Goal: Task Accomplishment & Management: Complete application form

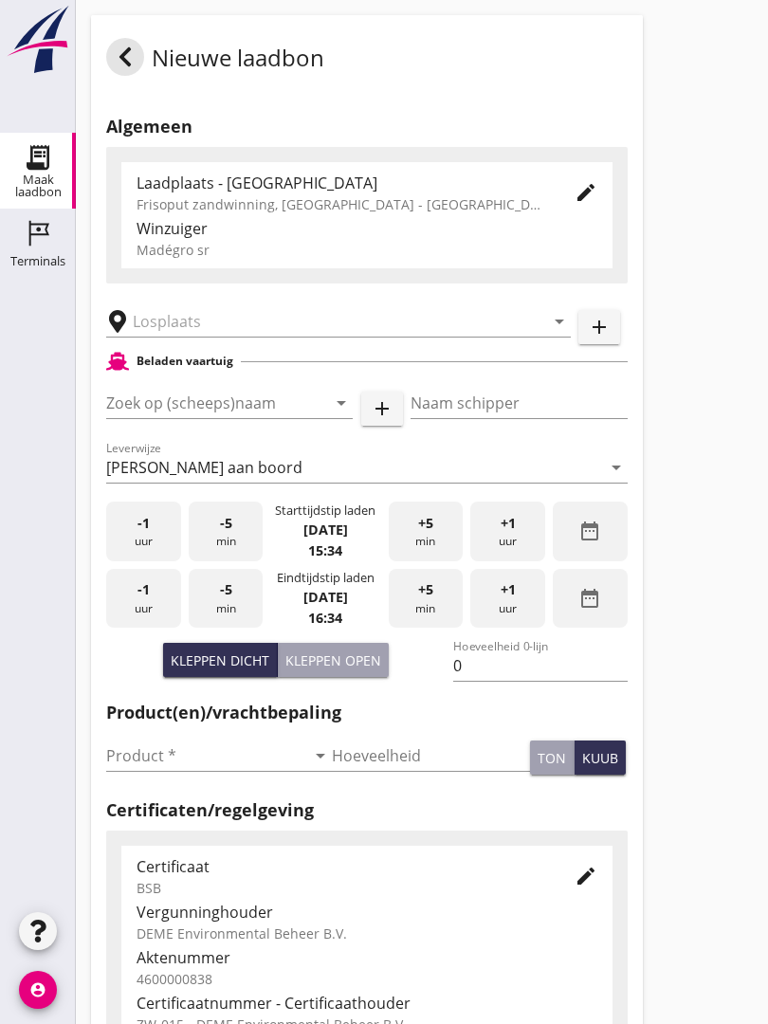
click at [144, 336] on input "text" at bounding box center [325, 321] width 385 height 30
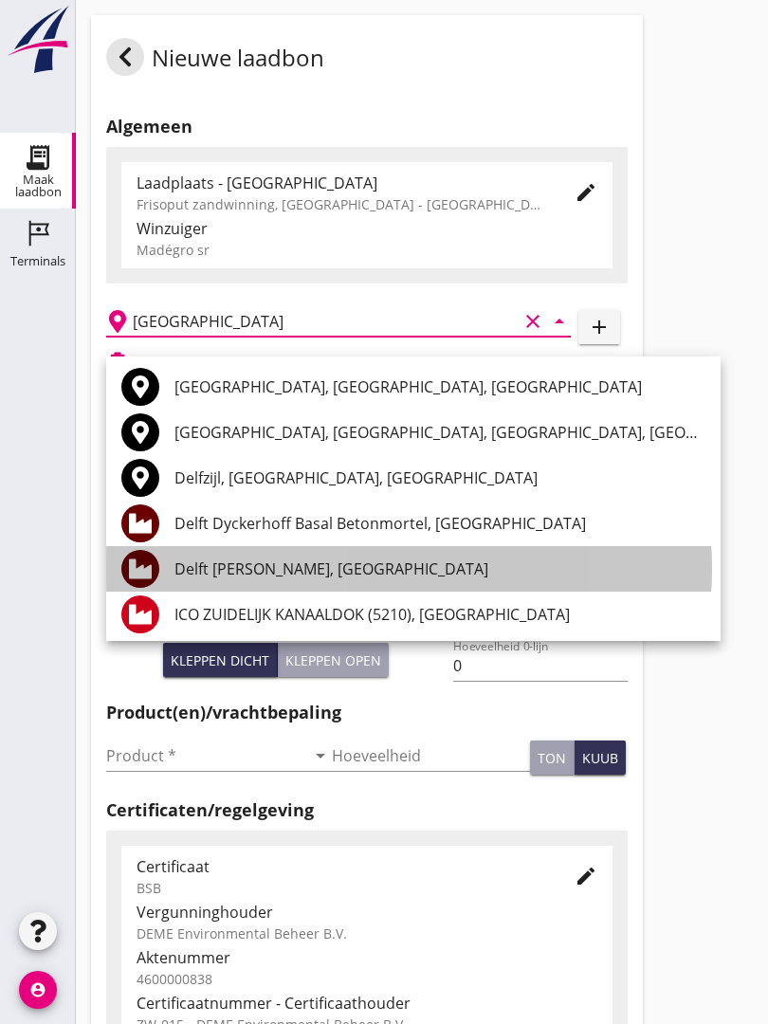
click at [333, 552] on div "Delft [PERSON_NAME], [GEOGRAPHIC_DATA]" at bounding box center [439, 568] width 531 height 45
type input "Delft [PERSON_NAME], [GEOGRAPHIC_DATA]"
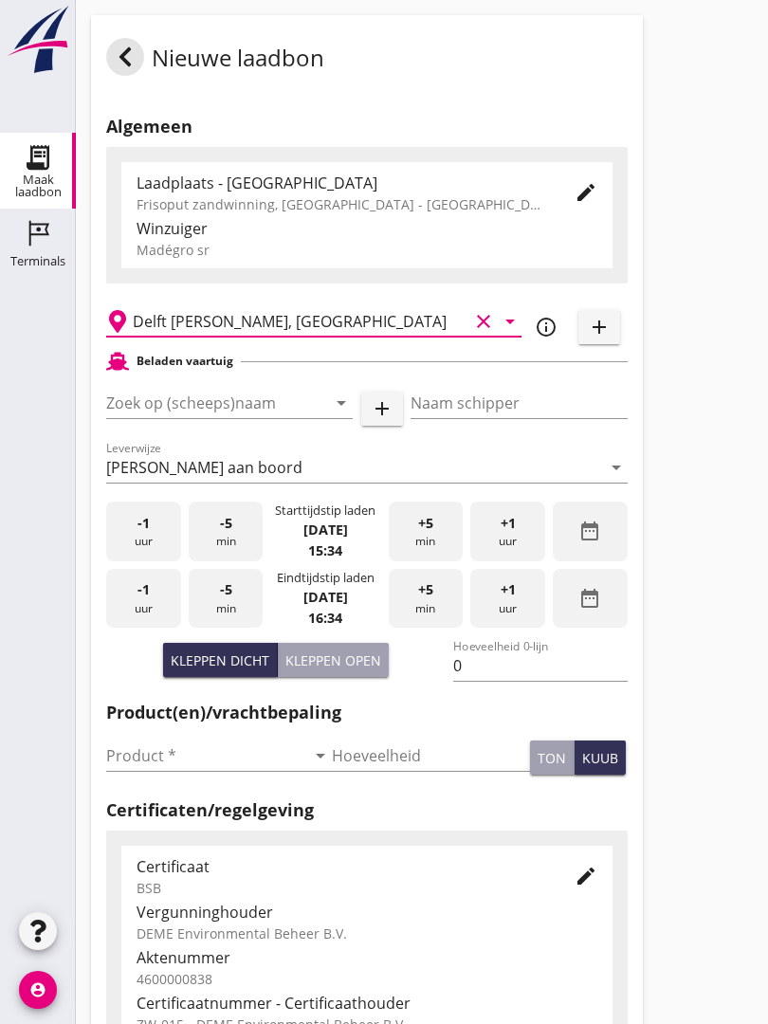
click at [239, 407] on input "Zoek op (scheeps)naam" at bounding box center [202, 403] width 193 height 30
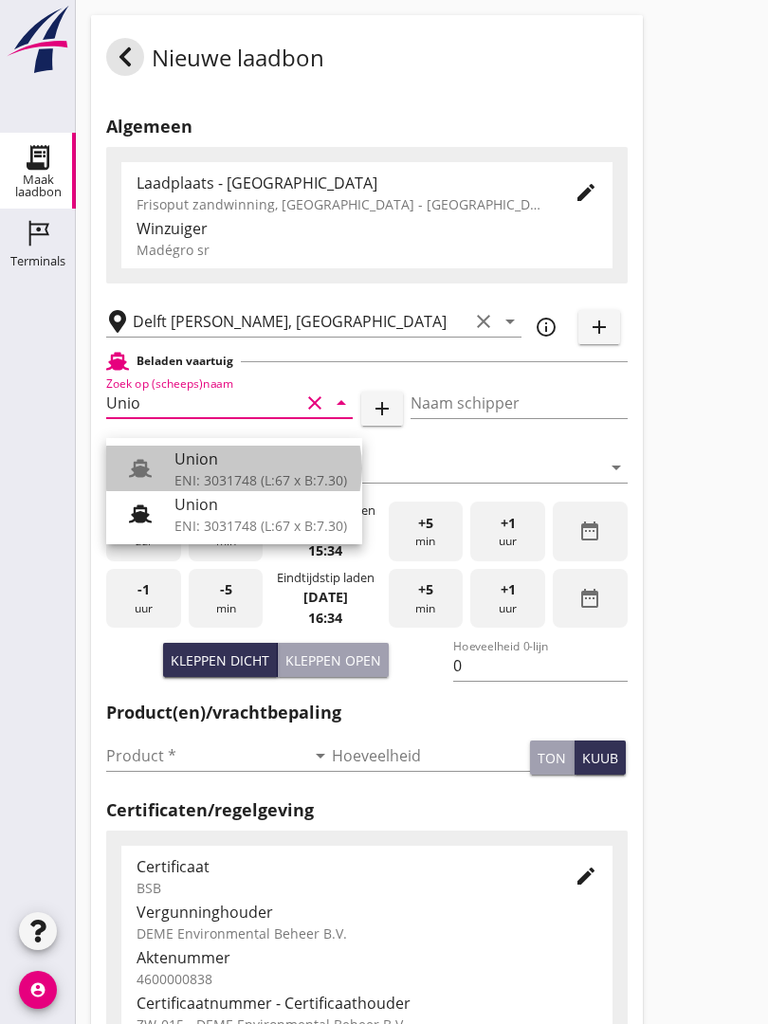
click at [225, 468] on div "Union" at bounding box center [260, 458] width 173 height 23
type input "Union"
type input "[PERSON_NAME]"
type input "480"
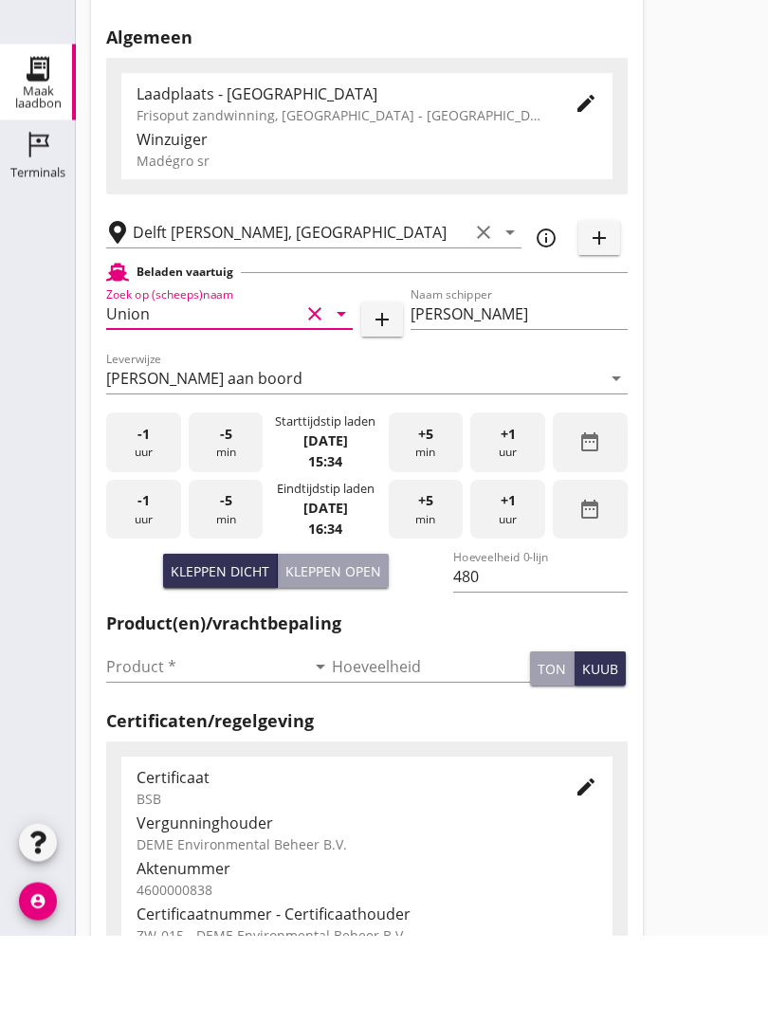
click at [147, 740] on input "Product *" at bounding box center [205, 755] width 199 height 30
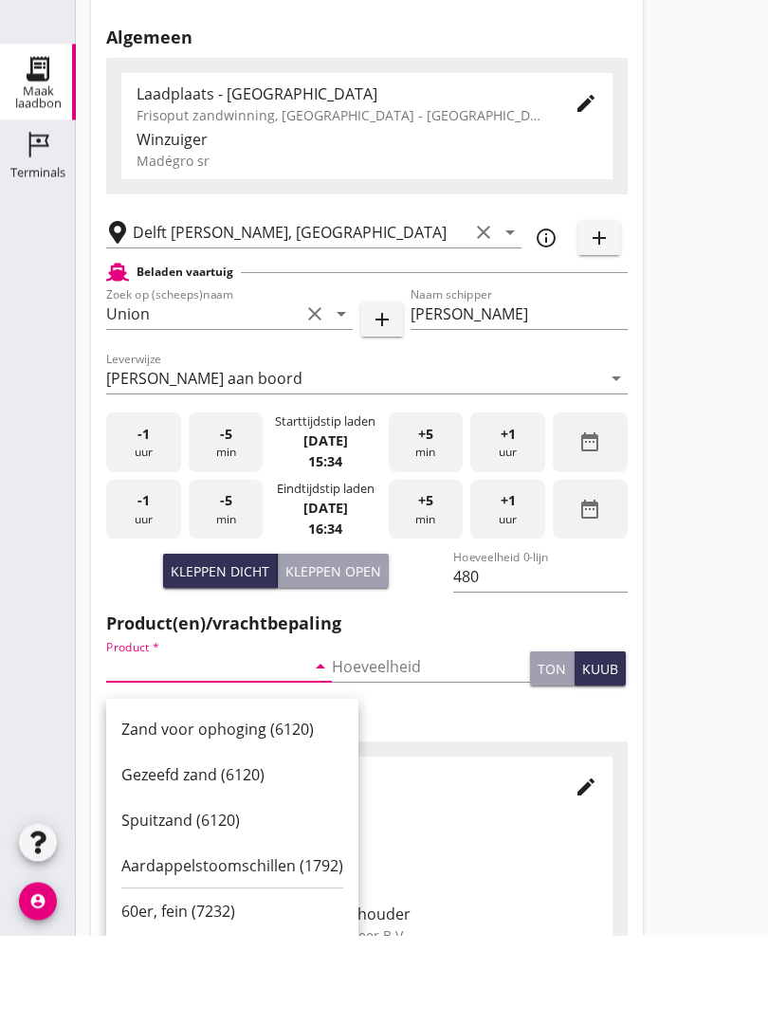
scroll to position [108, 0]
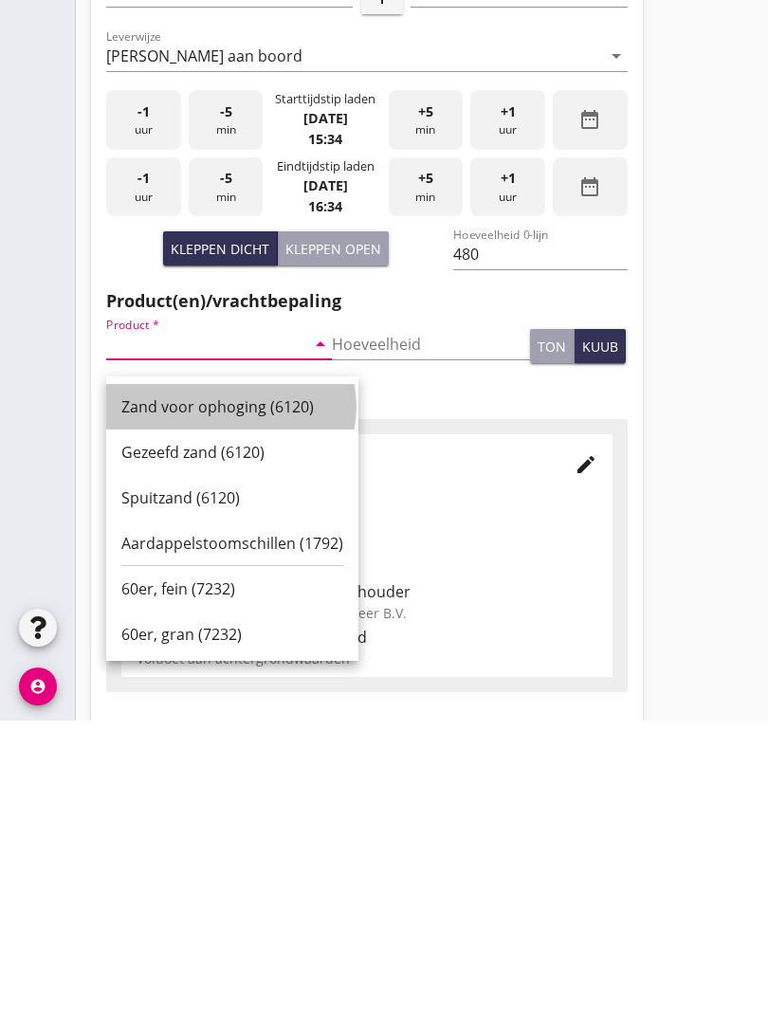
click at [216, 699] on div "Zand voor ophoging (6120)" at bounding box center [232, 710] width 222 height 23
type input "Zand voor ophoging (6120)"
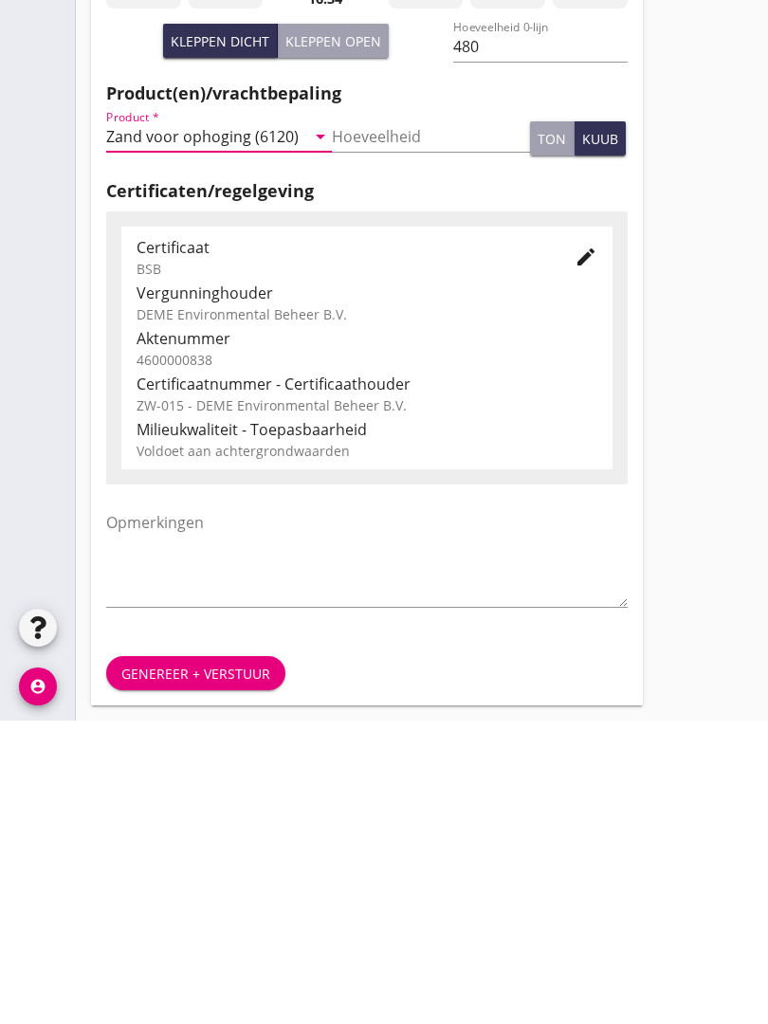
scroll to position [332, 0]
click at [205, 959] on button "Genereer + verstuur" at bounding box center [195, 976] width 179 height 34
